Goal: Book appointment/travel/reservation

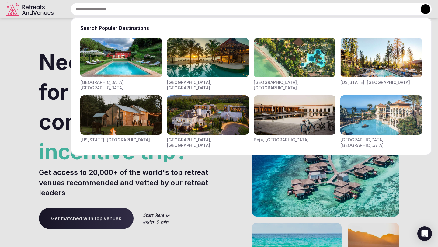
click at [179, 12] on input "text" at bounding box center [251, 9] width 361 height 13
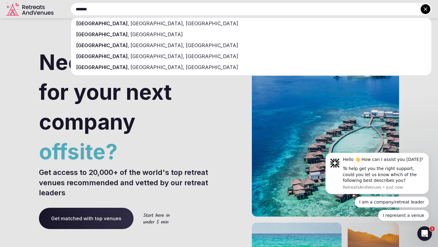
type input "******"
click at [168, 25] on span "[GEOGRAPHIC_DATA], [GEOGRAPHIC_DATA]" at bounding box center [183, 23] width 109 height 6
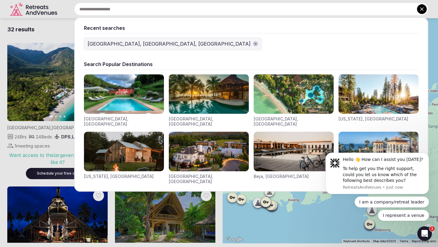
click at [116, 9] on div "Recent searches East Lombok Regency, West Nusa Tenggara, Indonesia Search Popul…" at bounding box center [244, 9] width 368 height 13
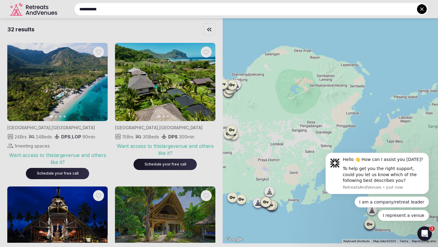
click at [259, 10] on input "**********" at bounding box center [251, 9] width 354 height 13
click at [260, 6] on input "**********" at bounding box center [251, 9] width 354 height 13
type input "**********"
click at [45, 128] on div at bounding box center [219, 123] width 438 height 247
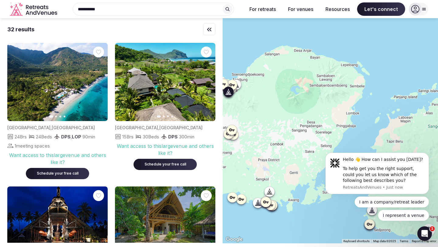
click at [63, 103] on img at bounding box center [57, 82] width 100 height 78
click at [99, 81] on icon "button" at bounding box center [99, 82] width 5 height 5
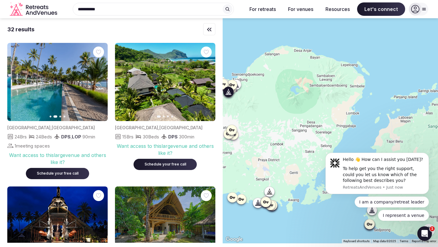
click at [99, 81] on icon "button" at bounding box center [99, 82] width 5 height 5
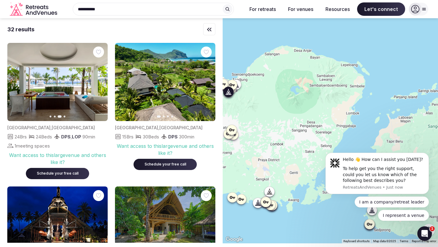
click at [99, 81] on icon "button" at bounding box center [99, 82] width 5 height 5
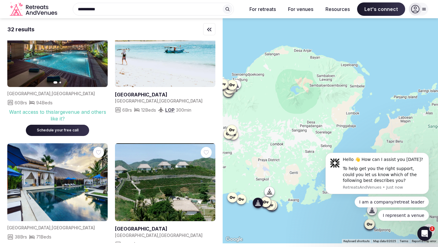
scroll to position [309, 0]
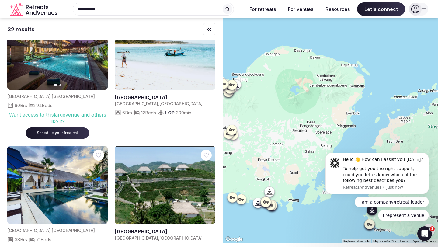
click at [162, 74] on link at bounding box center [165, 51] width 100 height 78
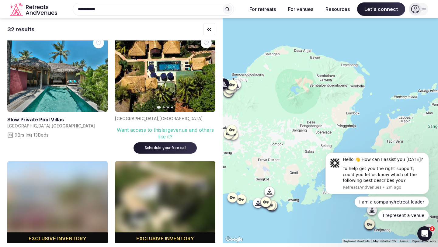
scroll to position [690, 0]
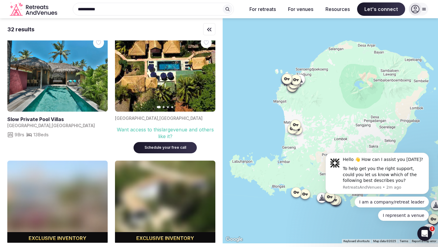
drag, startPoint x: 247, startPoint y: 58, endPoint x: 312, endPoint y: 52, distance: 65.0
click at [312, 52] on div at bounding box center [330, 130] width 215 height 225
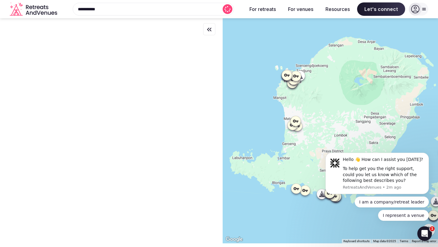
scroll to position [0, 0]
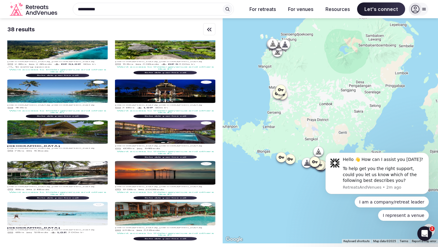
drag, startPoint x: 264, startPoint y: 216, endPoint x: 244, endPoint y: 176, distance: 45.0
click at [244, 176] on div at bounding box center [330, 130] width 215 height 225
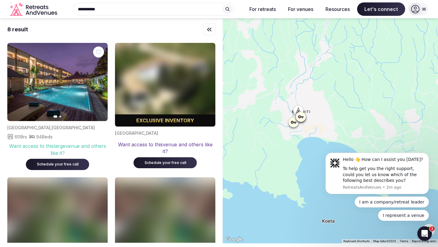
drag, startPoint x: 314, startPoint y: 229, endPoint x: 308, endPoint y: 170, distance: 59.3
click at [308, 170] on div at bounding box center [330, 130] width 215 height 225
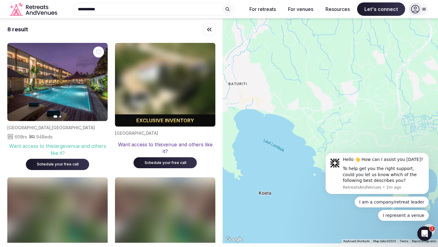
drag, startPoint x: 301, startPoint y: 156, endPoint x: 236, endPoint y: 129, distance: 70.9
click at [236, 129] on div at bounding box center [330, 130] width 215 height 225
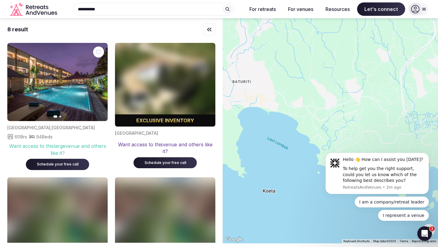
drag, startPoint x: 253, startPoint y: 132, endPoint x: 273, endPoint y: 132, distance: 20.7
click at [273, 132] on div at bounding box center [330, 130] width 215 height 225
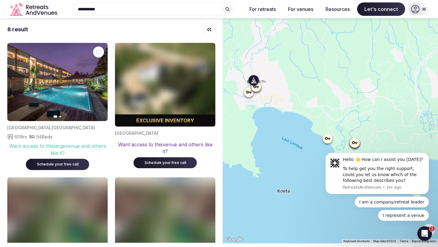
click at [97, 81] on icon "button" at bounding box center [99, 82] width 5 height 5
click at [46, 122] on div "Indonesia , Nusa Tenggara Barat 60 Brs 94 Beds Want access to this large venue …" at bounding box center [57, 145] width 100 height 49
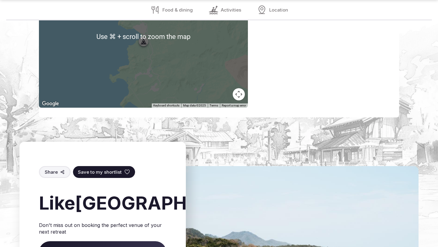
scroll to position [702, 0]
